Goal: Task Accomplishment & Management: Manage account settings

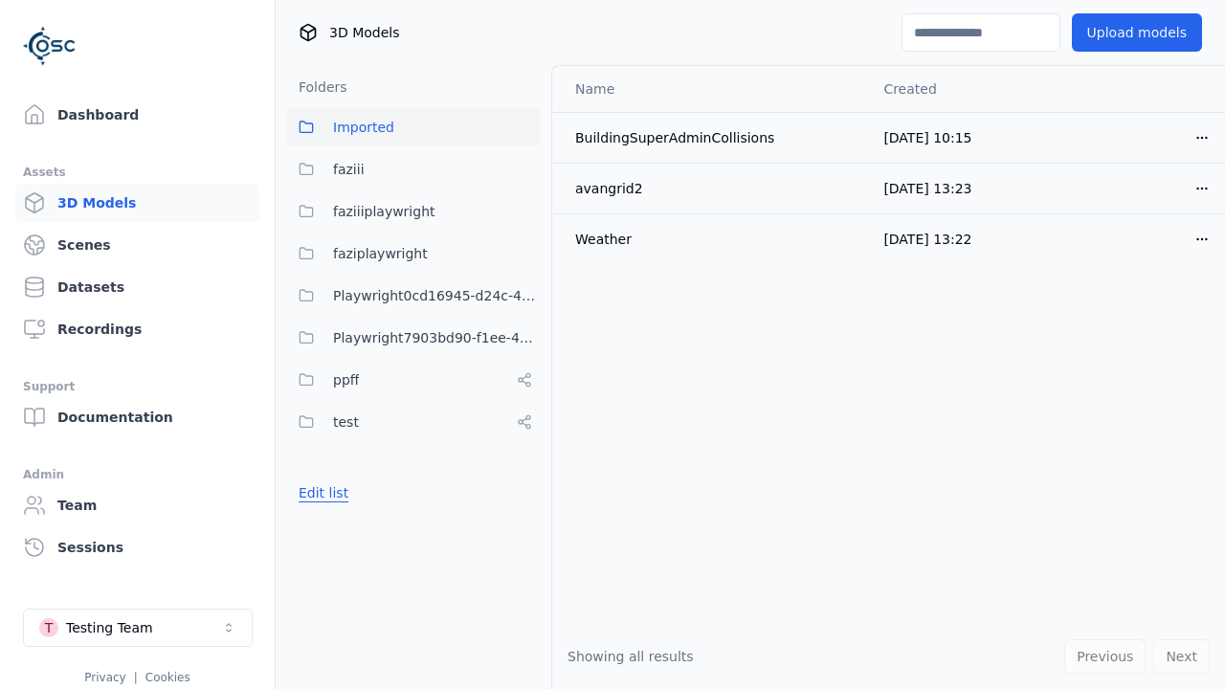
click at [320, 493] on button "Edit list" at bounding box center [323, 492] width 73 height 34
click at [336, 493] on link "Create folder" at bounding box center [343, 492] width 88 height 19
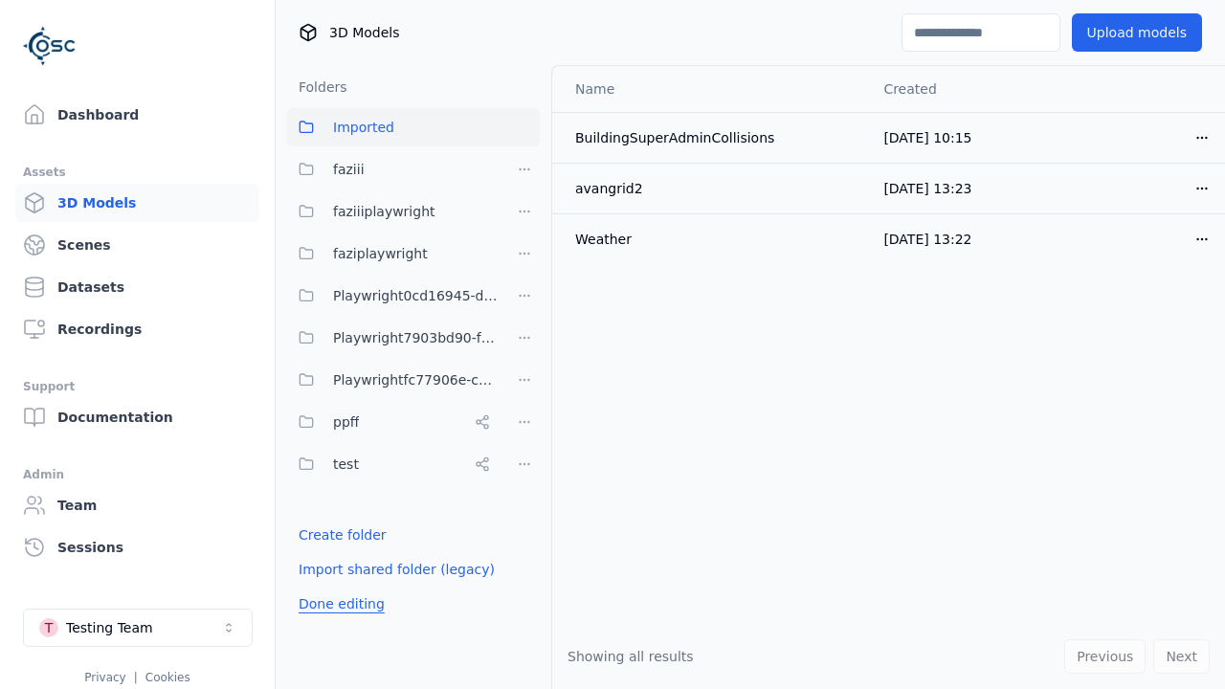
click at [336, 604] on button "Done editing" at bounding box center [341, 603] width 109 height 34
click at [320, 586] on button "Done editing" at bounding box center [341, 603] width 109 height 34
click at [524, 380] on html "Support Dashboard Assets 3D Models Scenes Datasets Recordings Support Documenta…" at bounding box center [612, 344] width 1225 height 689
click at [524, 480] on div "Rename" at bounding box center [532, 480] width 128 height 31
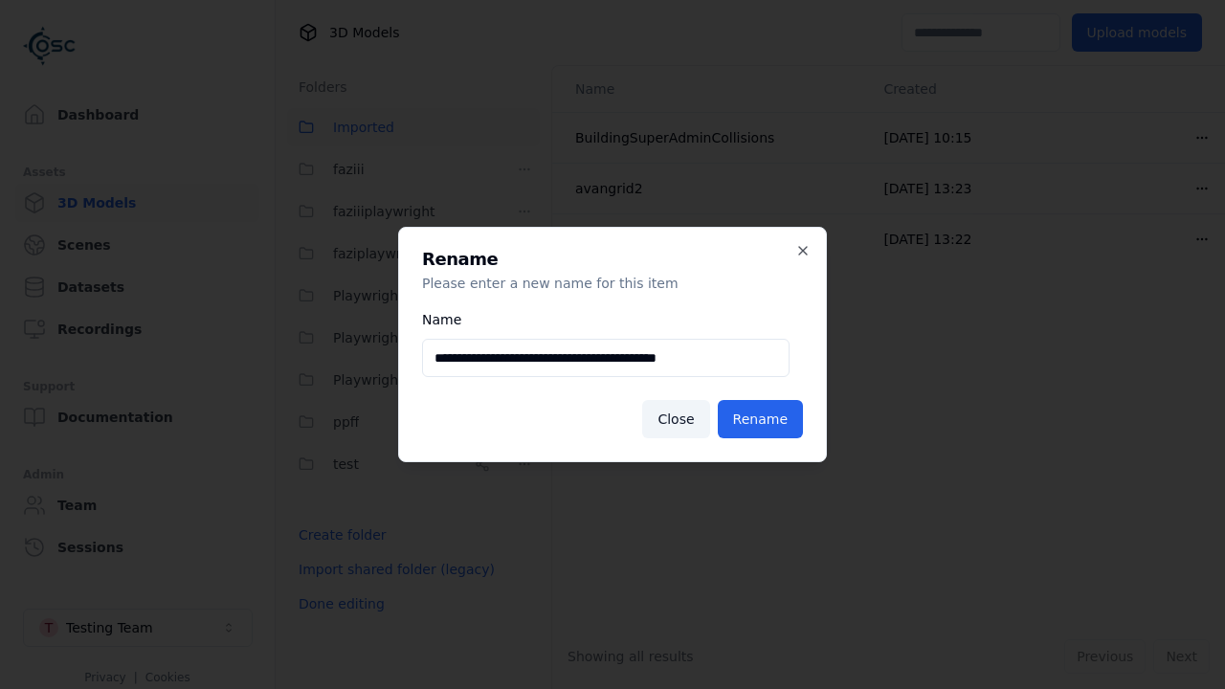
click at [606, 358] on input "**********" at bounding box center [605, 358] width 367 height 38
type input "**********"
click at [763, 419] on button "Rename" at bounding box center [760, 419] width 85 height 38
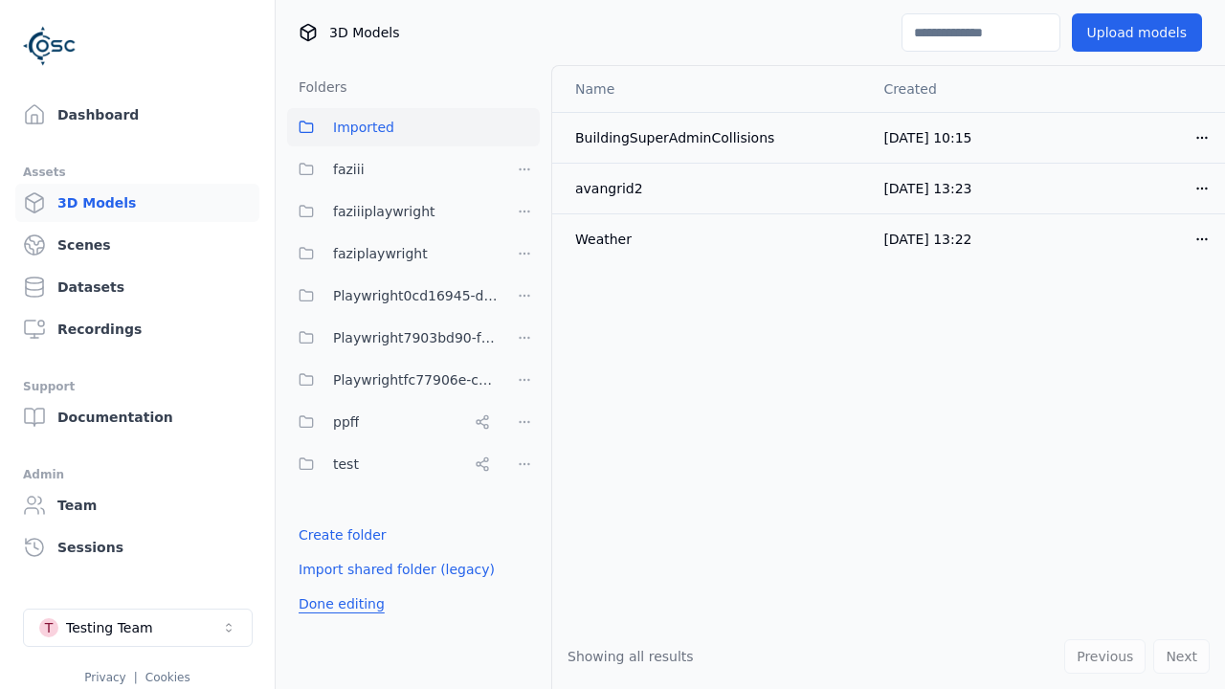
click at [336, 604] on button "Done editing" at bounding box center [341, 603] width 109 height 34
click at [320, 586] on button "Done editing" at bounding box center [341, 603] width 109 height 34
click at [524, 380] on html "Support Dashboard Assets 3D Models Scenes Datasets Recordings Support Documenta…" at bounding box center [612, 344] width 1225 height 689
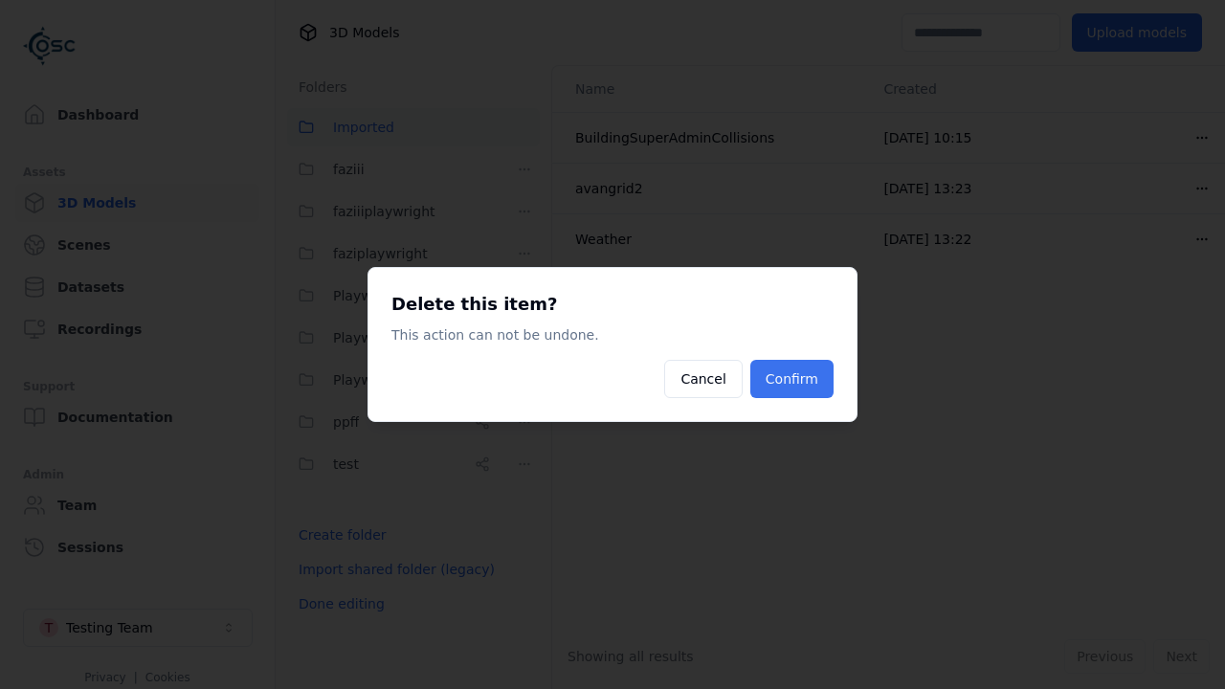
click at [794, 379] on button "Confirm" at bounding box center [791, 379] width 83 height 38
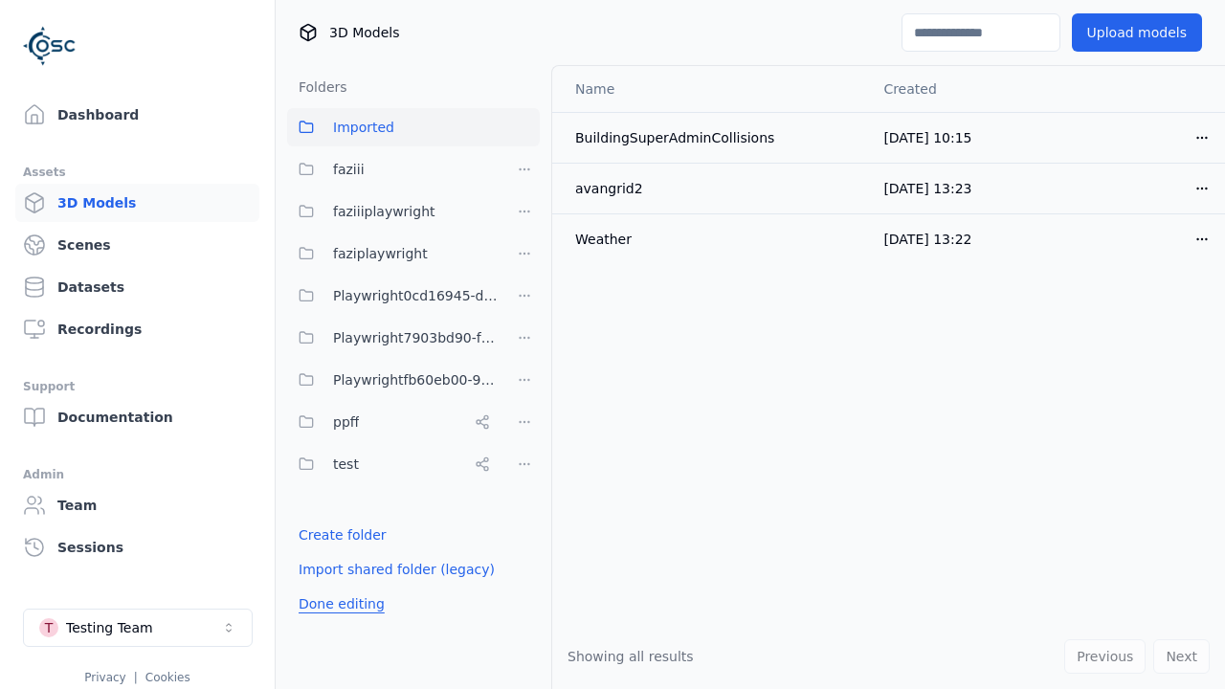
click at [336, 604] on button "Done editing" at bounding box center [341, 603] width 109 height 34
